Goal: Transaction & Acquisition: Purchase product/service

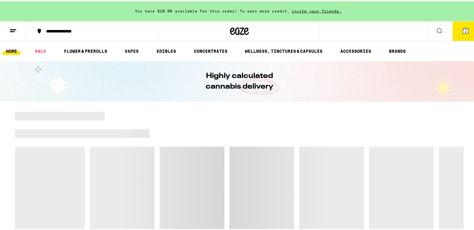
click at [466, 32] on button "2" at bounding box center [465, 29] width 26 height 19
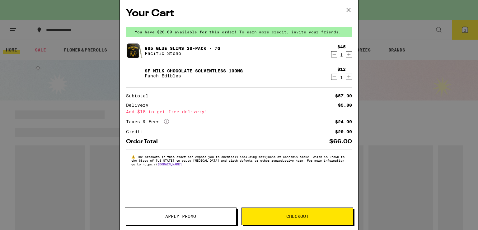
click at [334, 79] on icon "Decrement" at bounding box center [335, 76] width 6 height 7
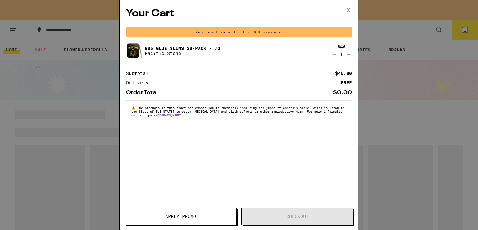
click at [333, 56] on icon "Decrement" at bounding box center [335, 53] width 6 height 7
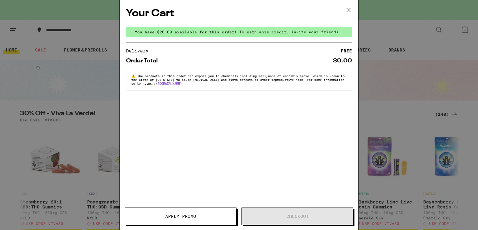
click at [347, 9] on icon at bounding box center [348, 9] width 9 height 9
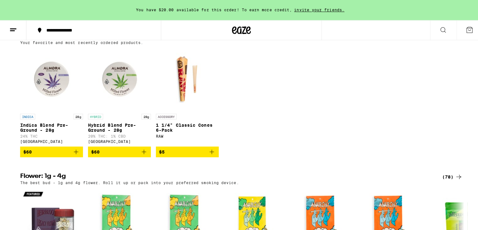
scroll to position [508, 0]
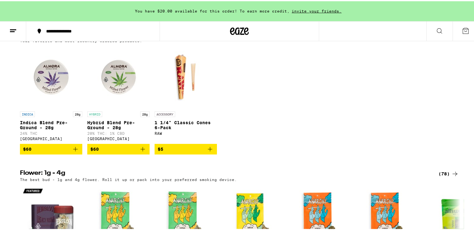
click at [45, 129] on p "Indica Blend Pre-Ground - 28g" at bounding box center [51, 124] width 62 height 10
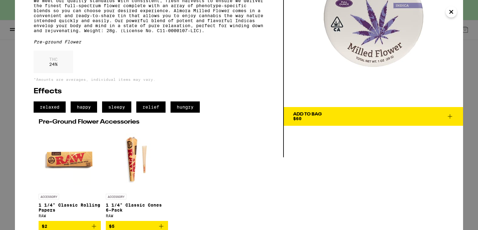
scroll to position [78, 0]
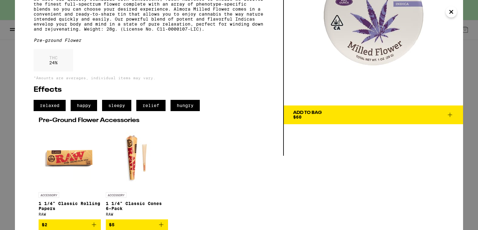
click at [342, 111] on span "Add To Bag $60" at bounding box center [373, 114] width 161 height 9
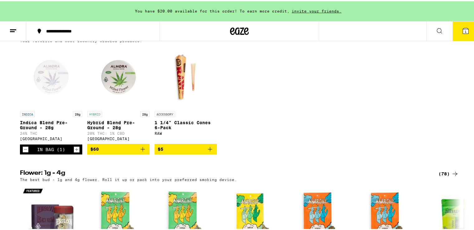
click at [459, 34] on button "1" at bounding box center [465, 29] width 26 height 19
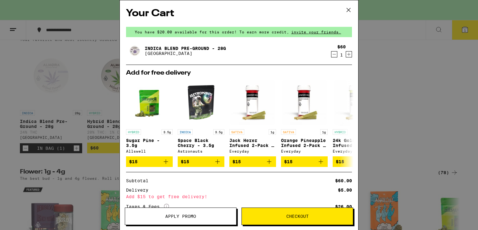
click at [348, 12] on icon at bounding box center [348, 9] width 9 height 9
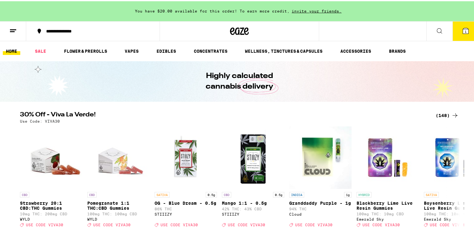
click at [464, 32] on span "1" at bounding box center [465, 30] width 2 height 4
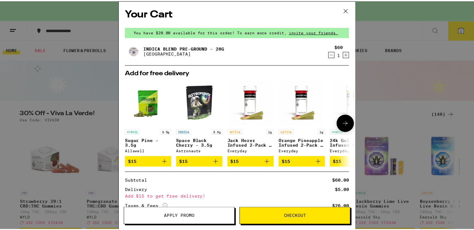
scroll to position [59, 0]
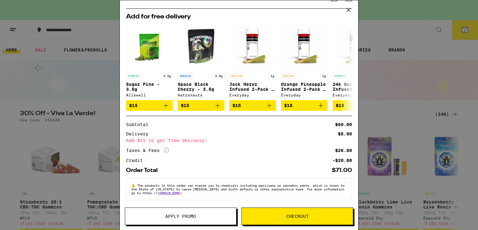
click at [420, 75] on div "Your Cart You have $20.00 available for this order! To earn more credit, invite…" at bounding box center [239, 115] width 478 height 230
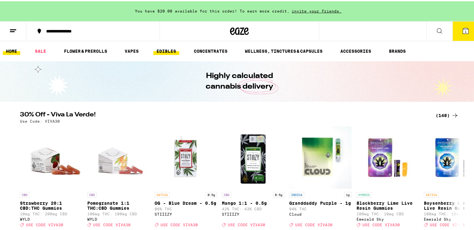
click at [159, 49] on link "EDIBLES" at bounding box center [166, 49] width 26 height 7
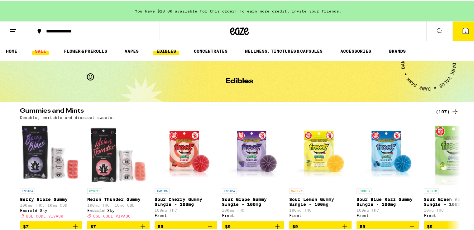
click at [38, 49] on link "SALE" at bounding box center [40, 49] width 17 height 7
